Goal: Find specific page/section: Find specific page/section

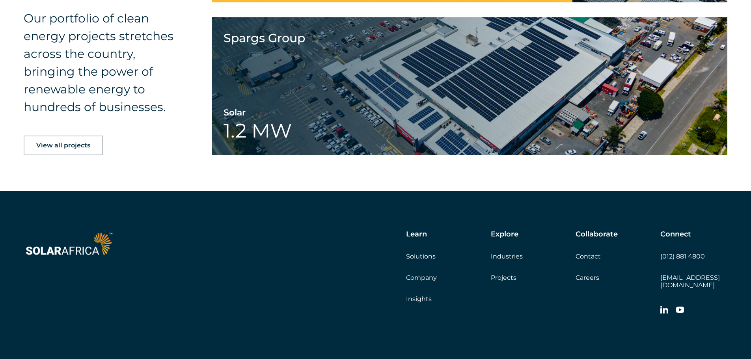
scroll to position [1275, 0]
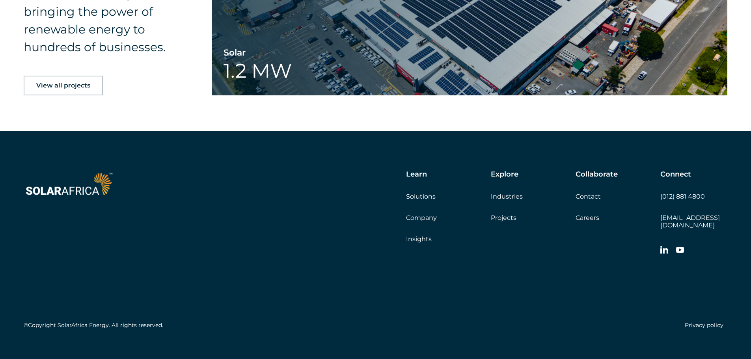
click at [427, 214] on link "Company" at bounding box center [421, 217] width 31 height 7
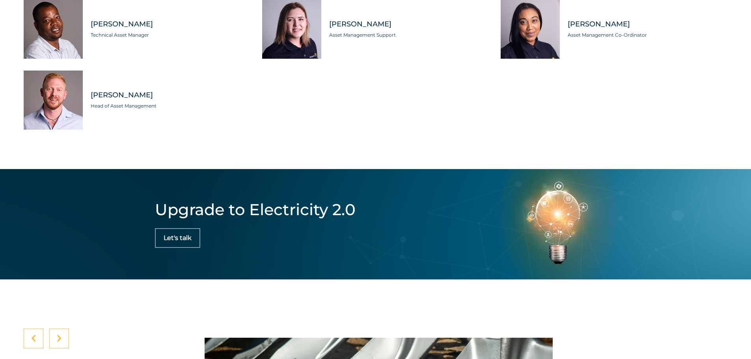
scroll to position [2771, 0]
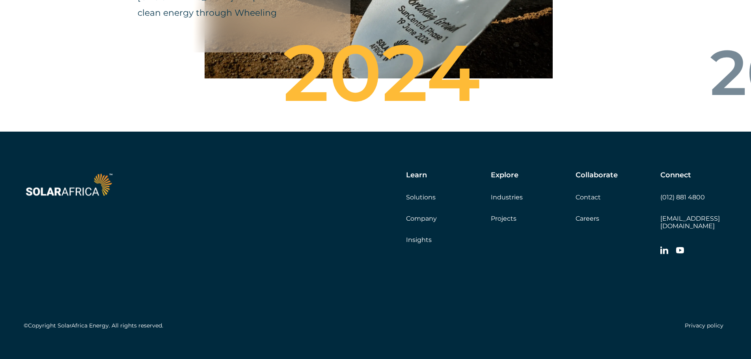
click at [430, 215] on link "Company" at bounding box center [421, 218] width 31 height 7
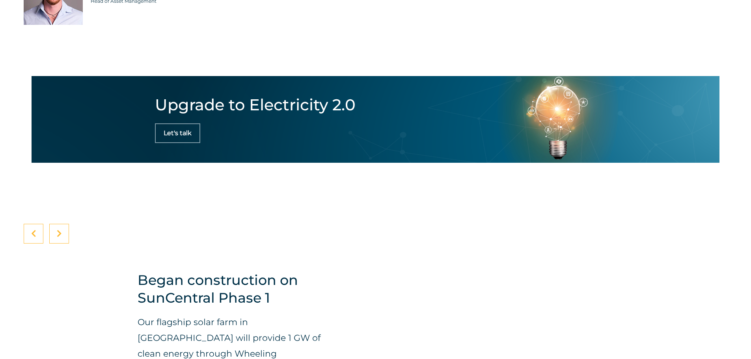
scroll to position [2771, 0]
